Goal: Information Seeking & Learning: Learn about a topic

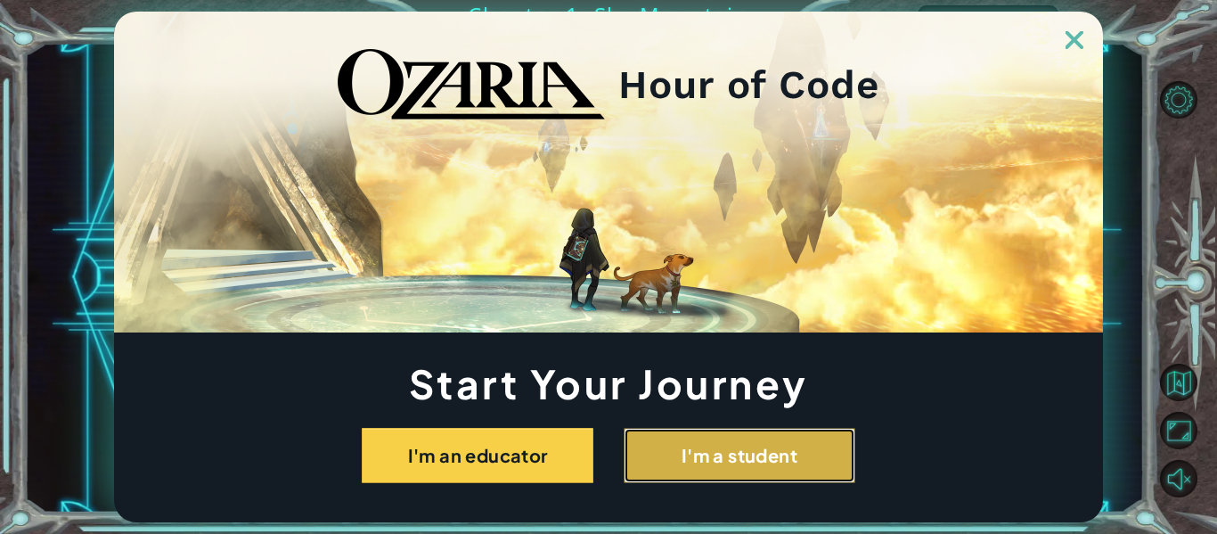
click at [768, 452] on button "I'm a student" at bounding box center [740, 455] width 232 height 55
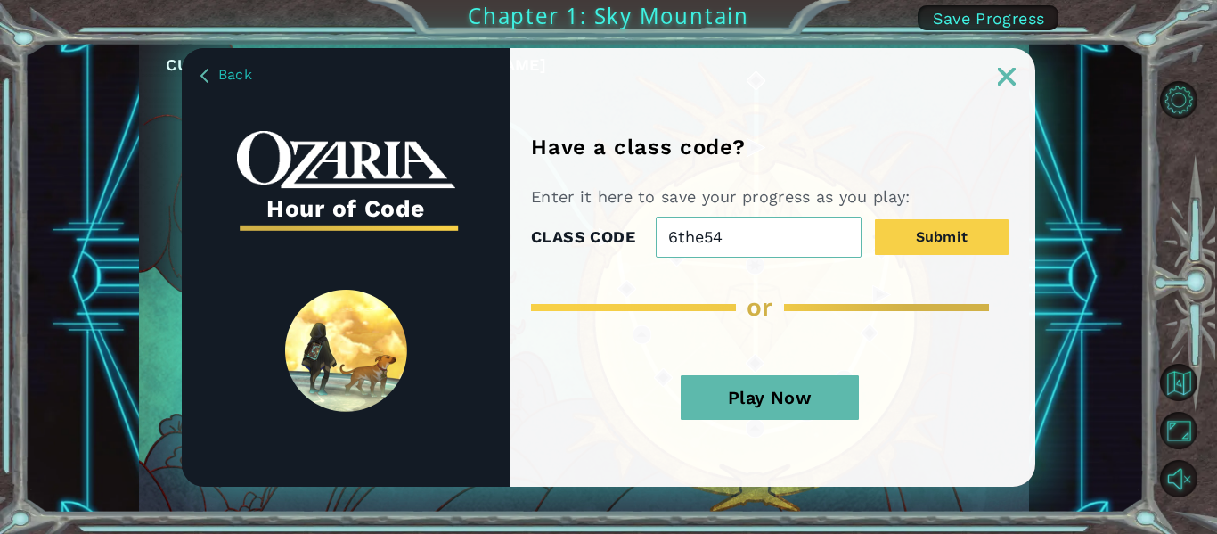
type input "6the54"
click at [875, 219] on button "Submit" at bounding box center [942, 237] width 134 height 36
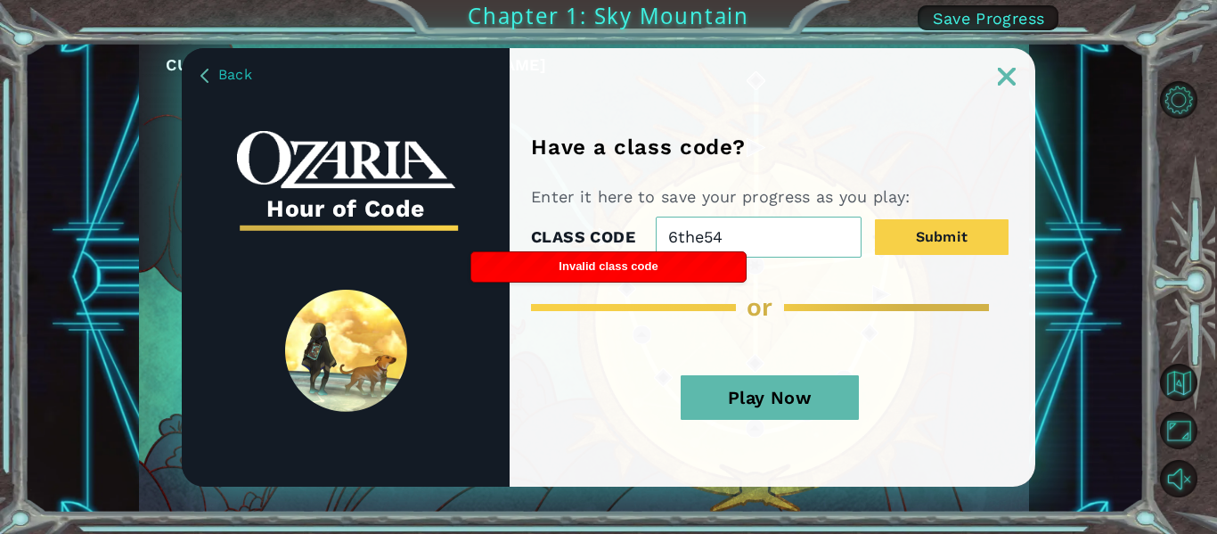
click at [813, 404] on button "Play Now" at bounding box center [770, 397] width 178 height 45
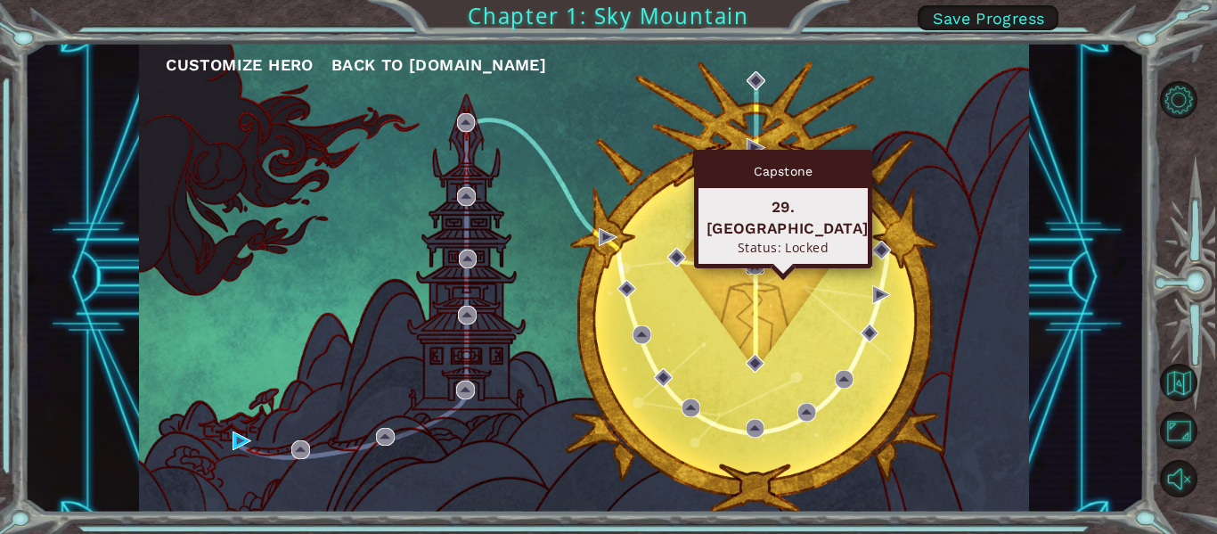
click at [756, 267] on img at bounding box center [755, 265] width 19 height 19
click at [753, 265] on img at bounding box center [755, 265] width 19 height 19
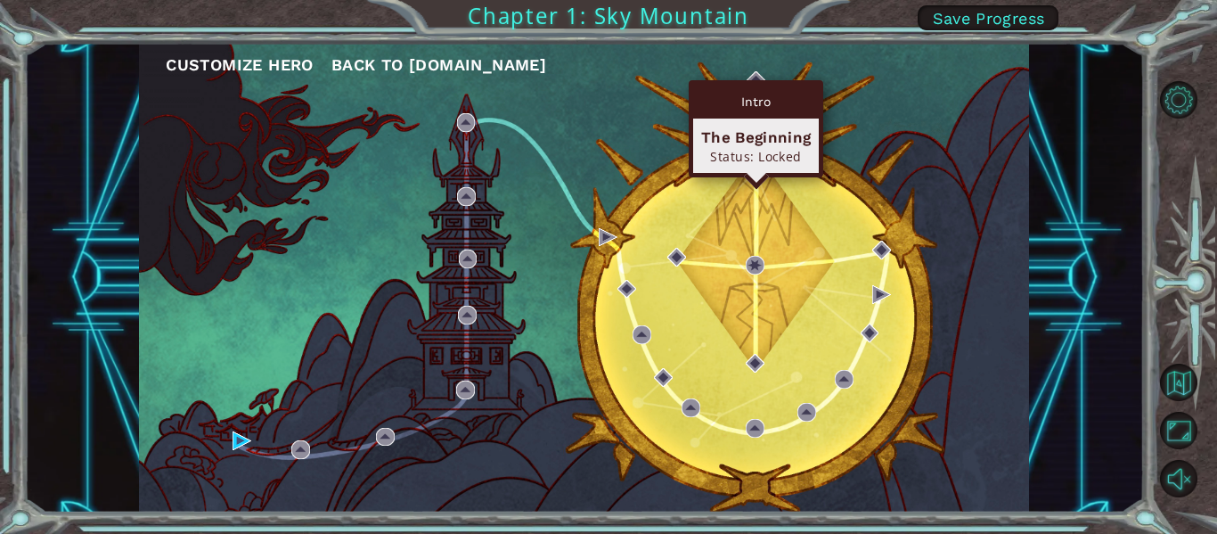
click at [757, 81] on div "Intro The Beginning Status: Locked" at bounding box center [756, 128] width 135 height 97
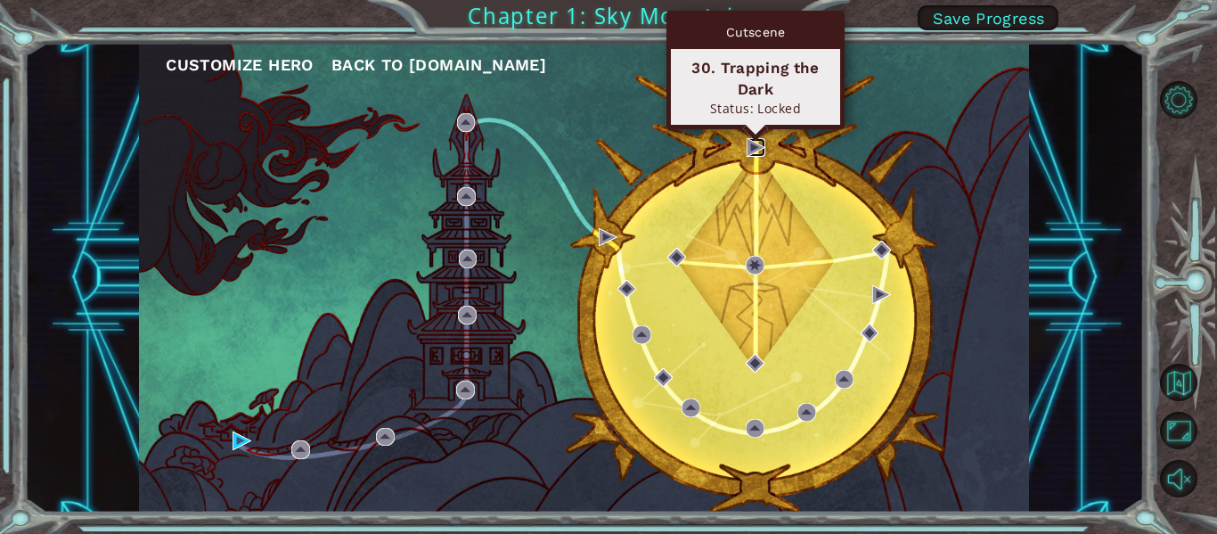
click at [751, 149] on img at bounding box center [756, 147] width 19 height 19
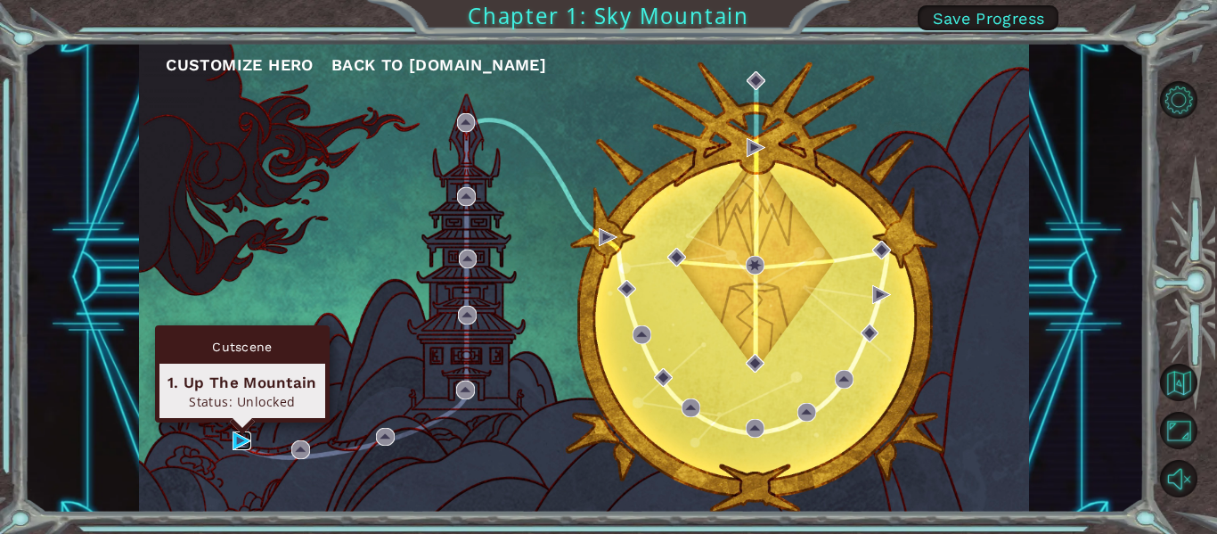
click at [239, 444] on img at bounding box center [242, 440] width 19 height 19
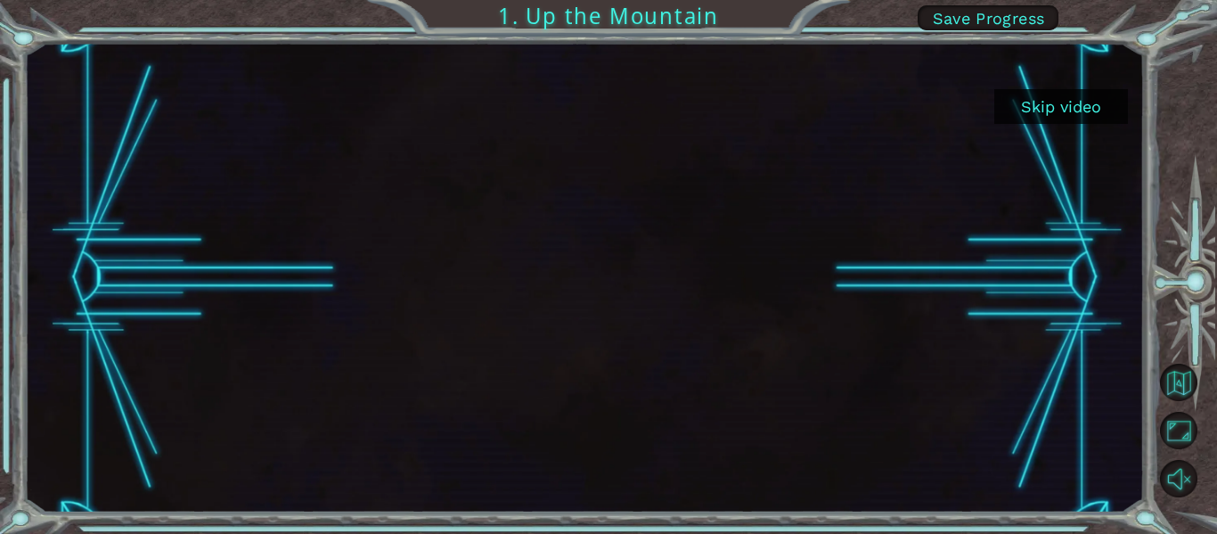
click at [1058, 111] on button "Skip video" at bounding box center [1061, 106] width 134 height 35
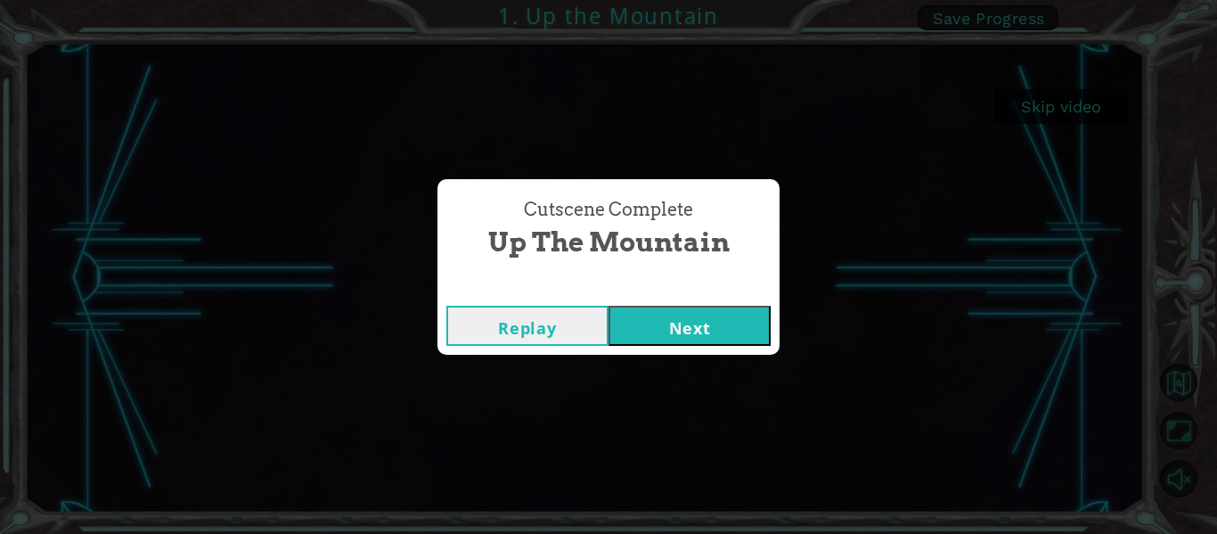
click at [707, 323] on button "Next" at bounding box center [690, 326] width 162 height 40
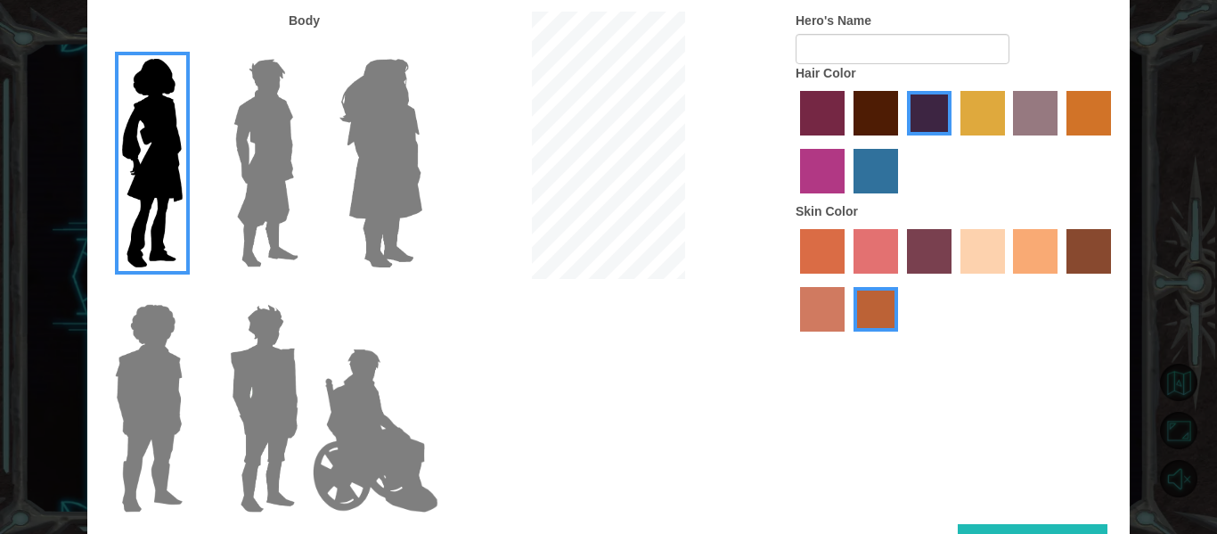
click at [258, 183] on img at bounding box center [265, 163] width 79 height 223
click at [306, 47] on input "Hero Lars" at bounding box center [306, 47] width 0 height 0
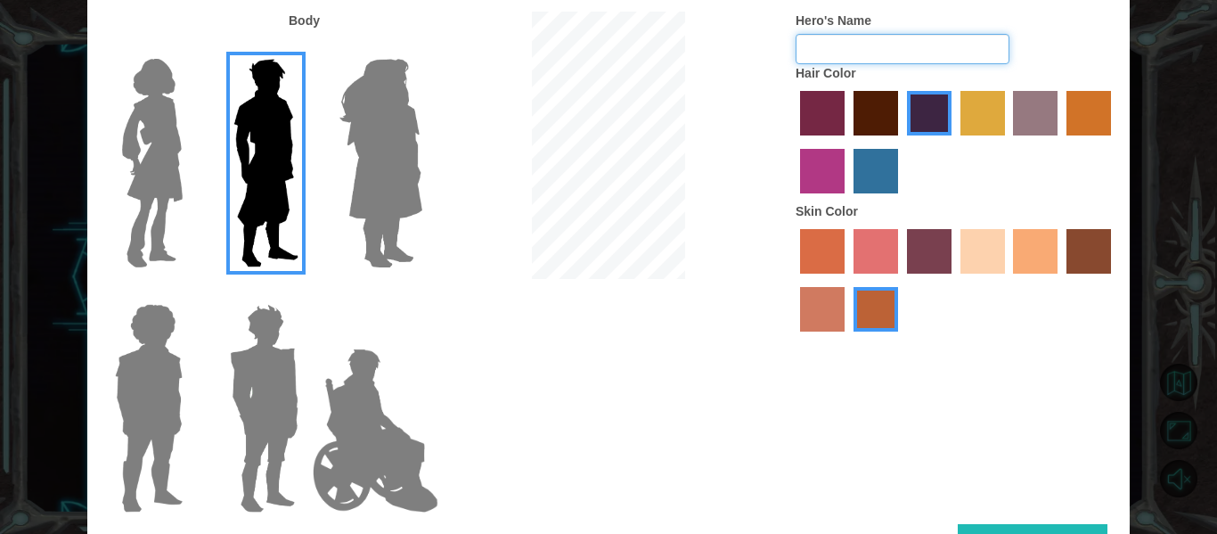
click at [838, 54] on input "Hero's Name" at bounding box center [903, 49] width 214 height 30
type input "jj"
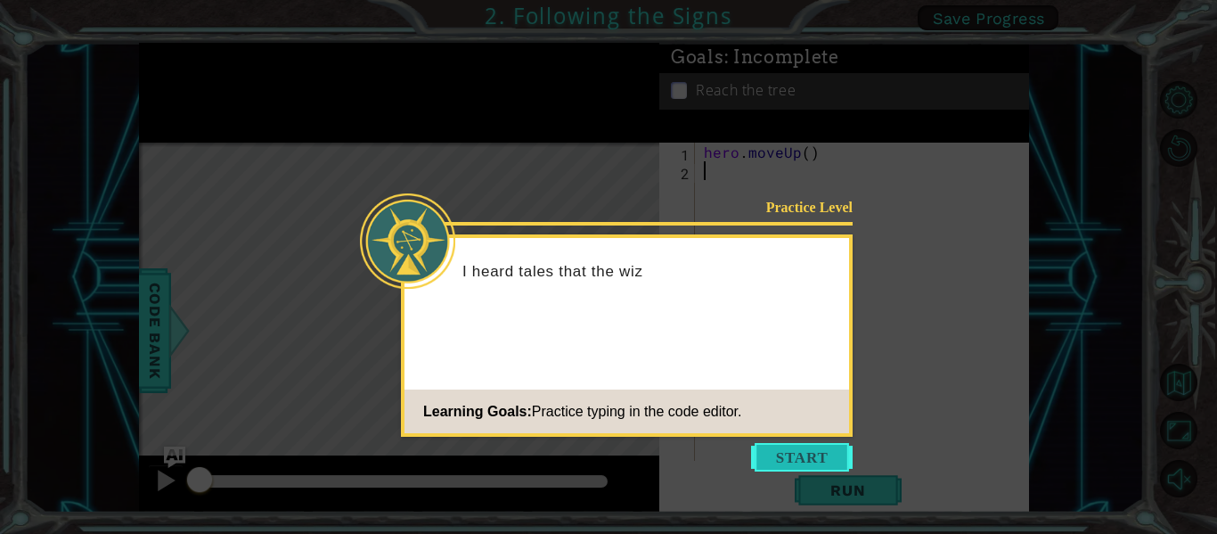
click at [765, 444] on button "Start" at bounding box center [802, 457] width 102 height 29
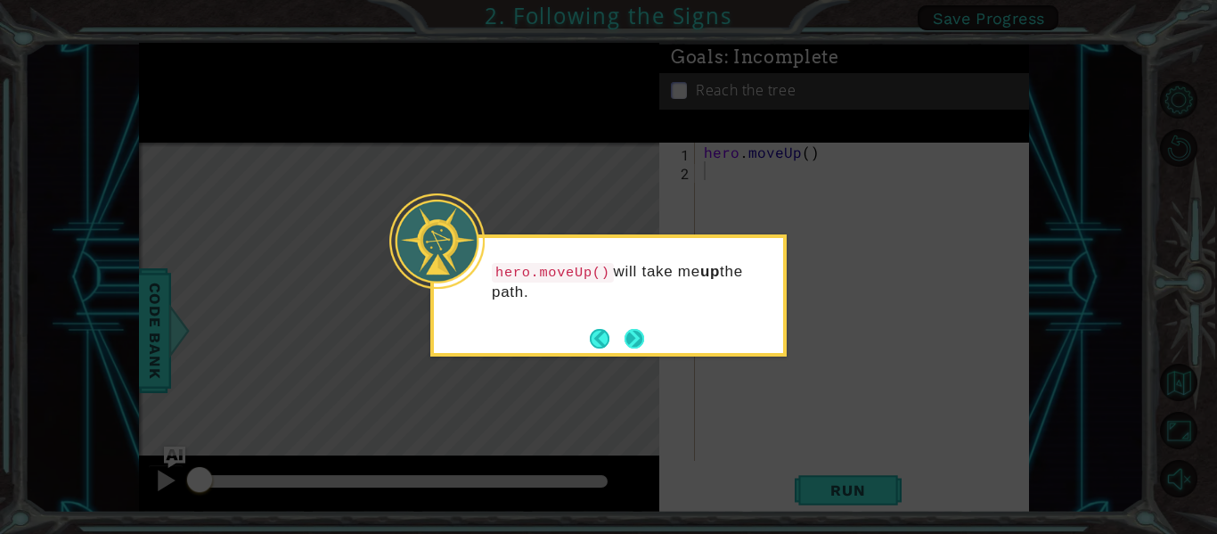
click at [636, 335] on button "Next" at bounding box center [635, 339] width 20 height 20
